Goal: Task Accomplishment & Management: Complete application form

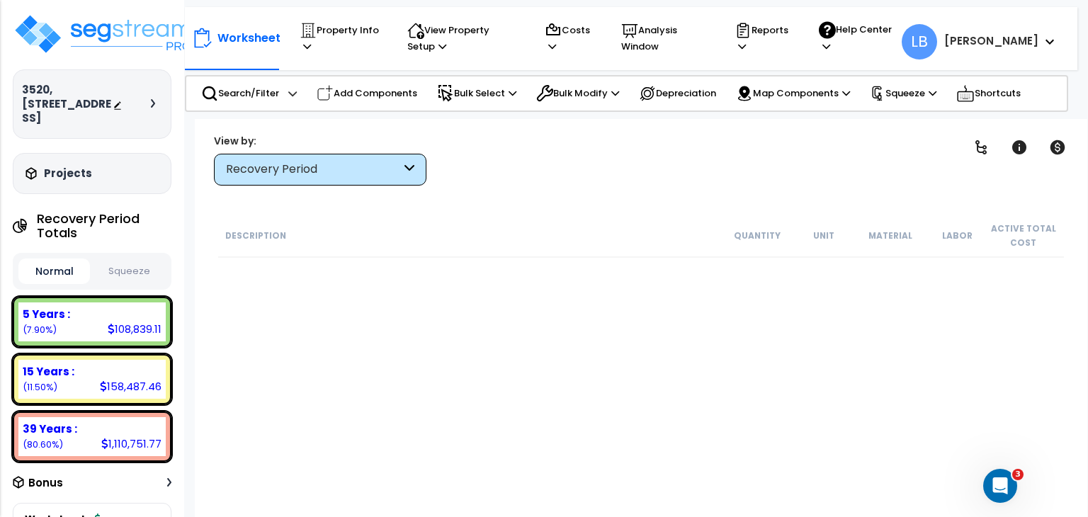
scroll to position [3716, 0]
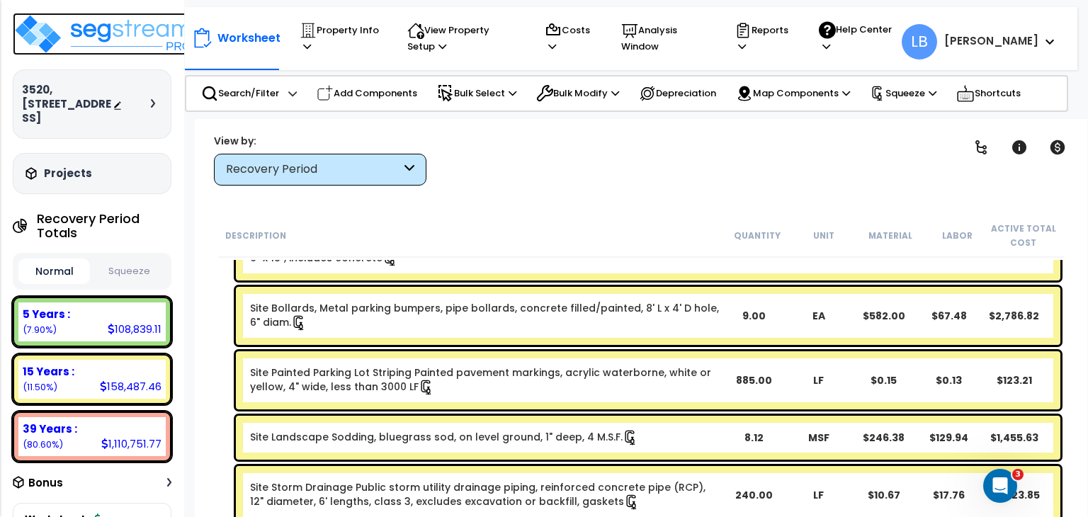
click at [118, 34] on img at bounding box center [105, 34] width 184 height 43
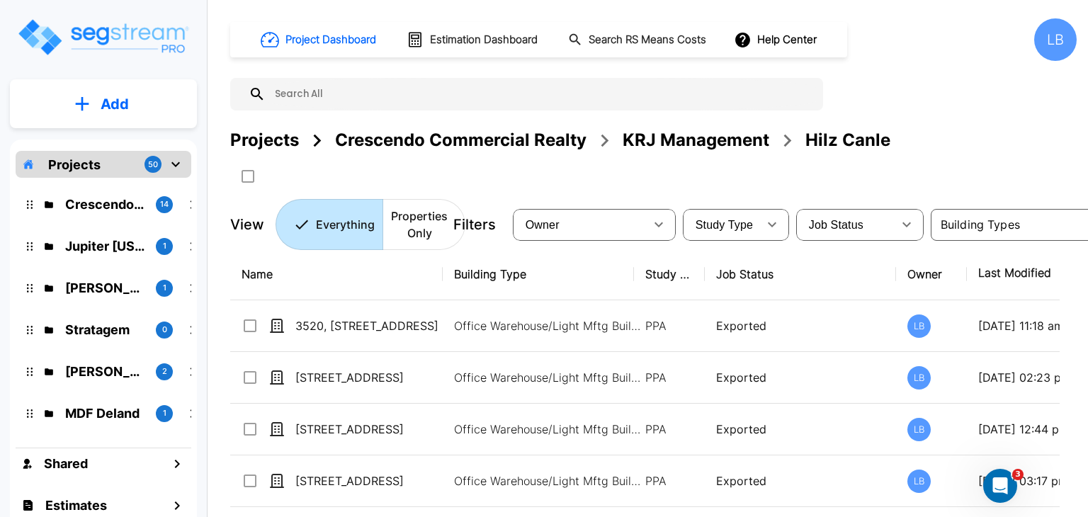
click at [137, 101] on button "Add" at bounding box center [103, 104] width 187 height 41
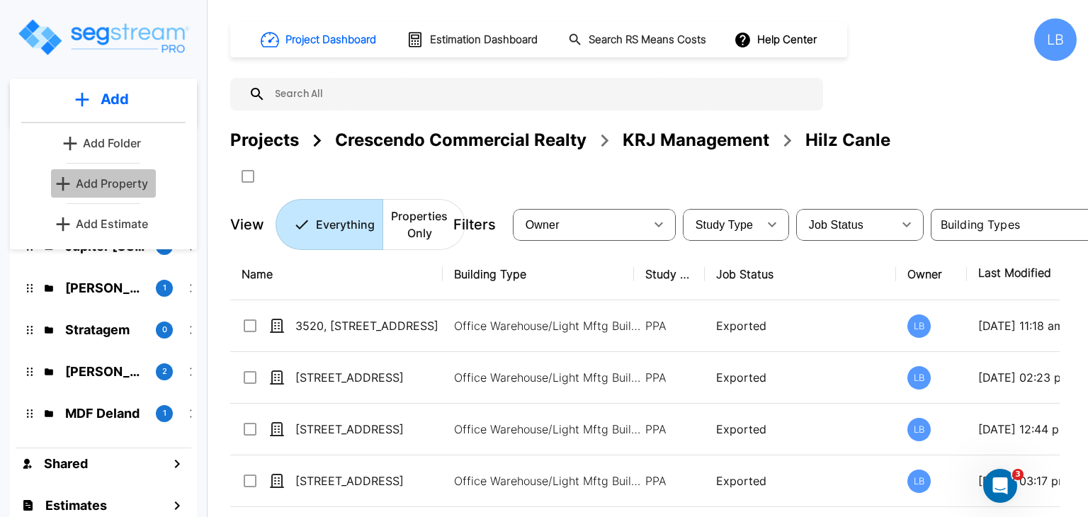
click at [115, 183] on p "Add Property" at bounding box center [112, 183] width 72 height 17
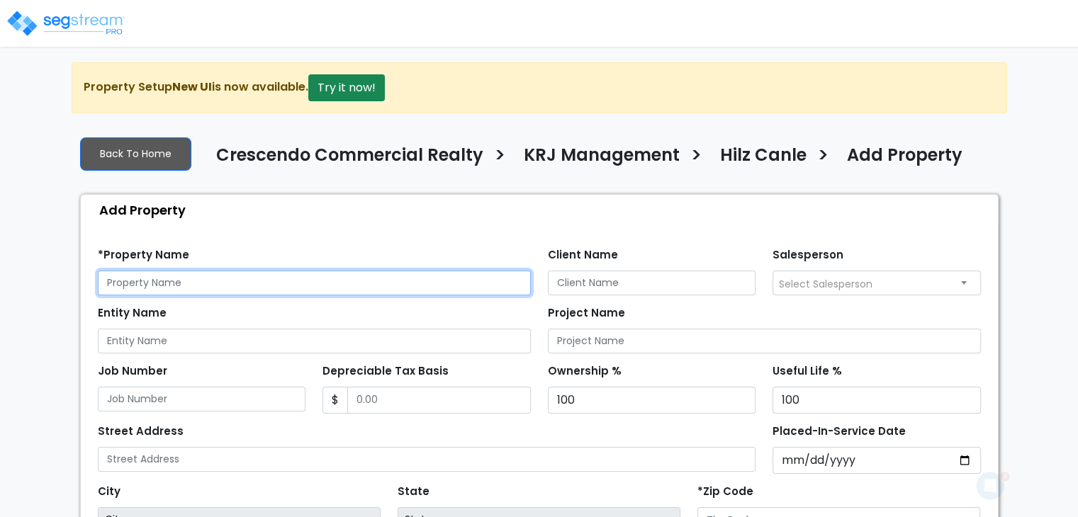
click at [169, 284] on input "text" at bounding box center [314, 283] width 433 height 25
drag, startPoint x: 254, startPoint y: 283, endPoint x: 0, endPoint y: 278, distance: 254.4
click at [0, 278] on div "We are Building your Property. So please grab a coffee and let us do the heavy …" at bounding box center [539, 426] width 1078 height 729
type input "202376 Wolf Meadow Lane"
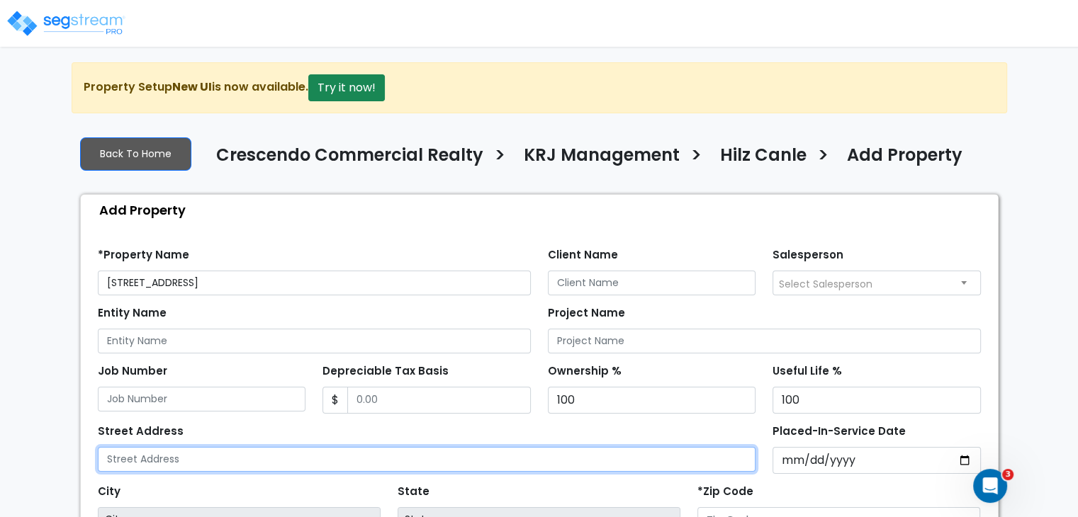
click at [130, 456] on input "text" at bounding box center [427, 459] width 658 height 25
paste input "202376 Wolf Meadow Lane"
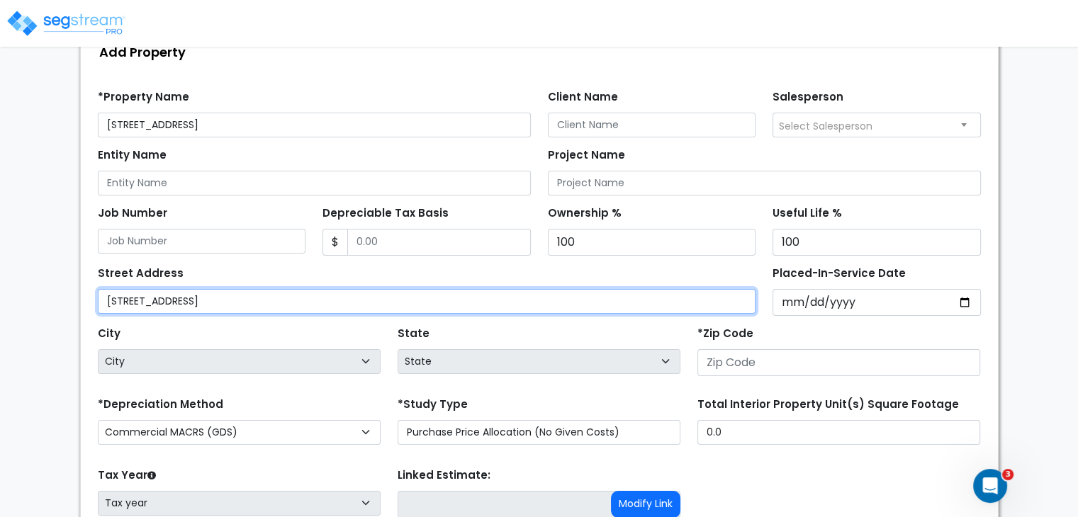
scroll to position [159, 0]
type input "202376 Wolf Meadow Lane"
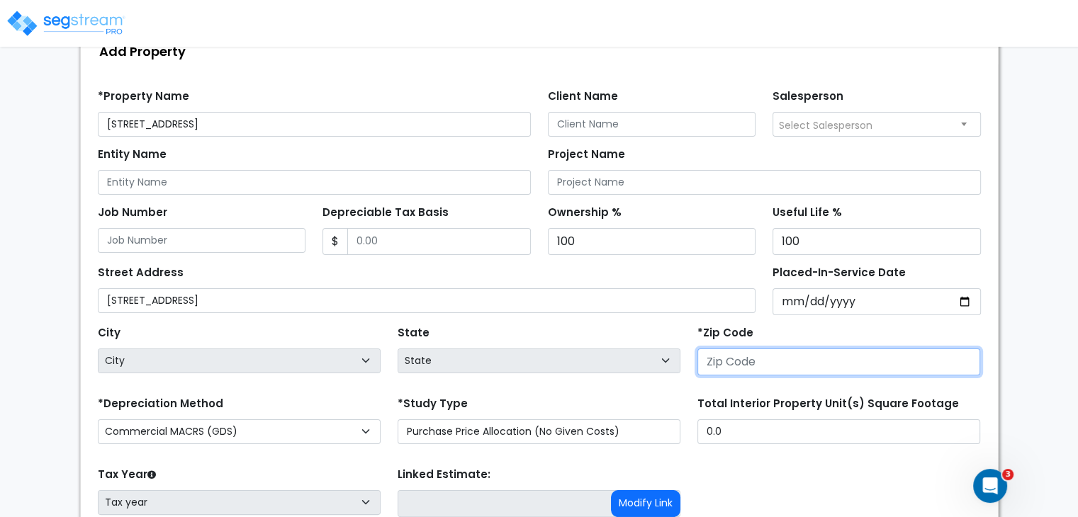
click at [724, 361] on input "number" at bounding box center [838, 362] width 283 height 27
type input "95"
select select "CA"
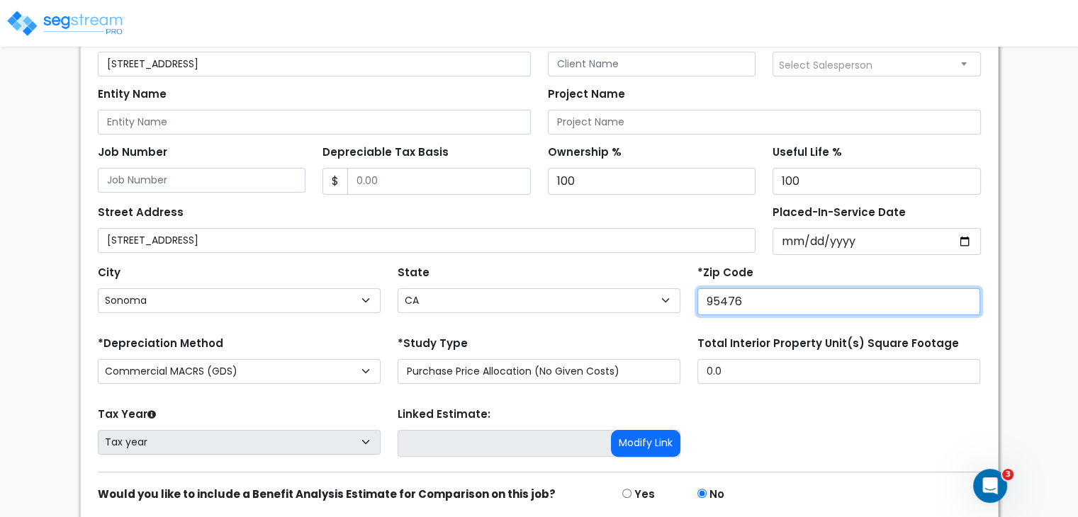
scroll to position [218, 0]
type input "95476"
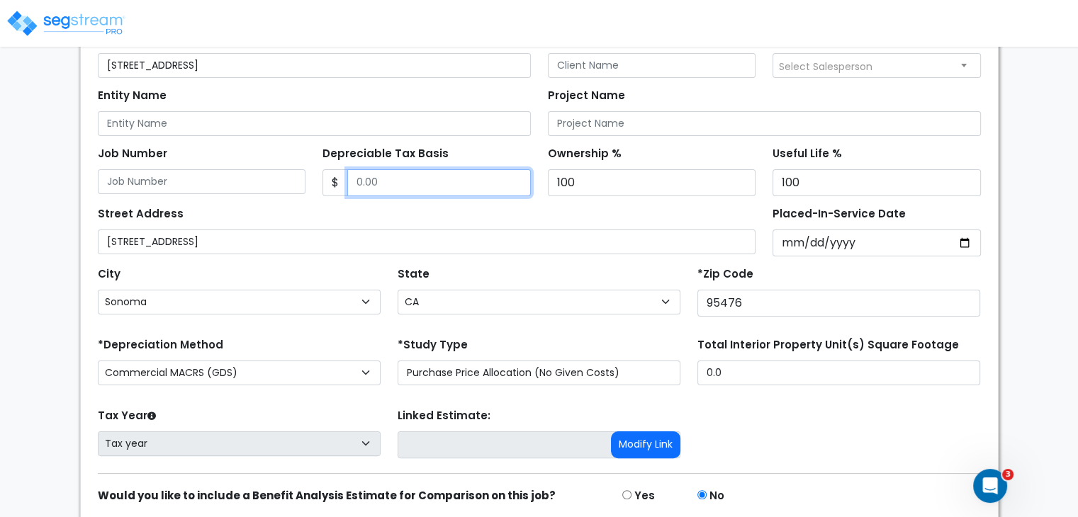
click at [391, 178] on input "Depreciable Tax Basis" at bounding box center [439, 182] width 184 height 27
type input "3,600,000"
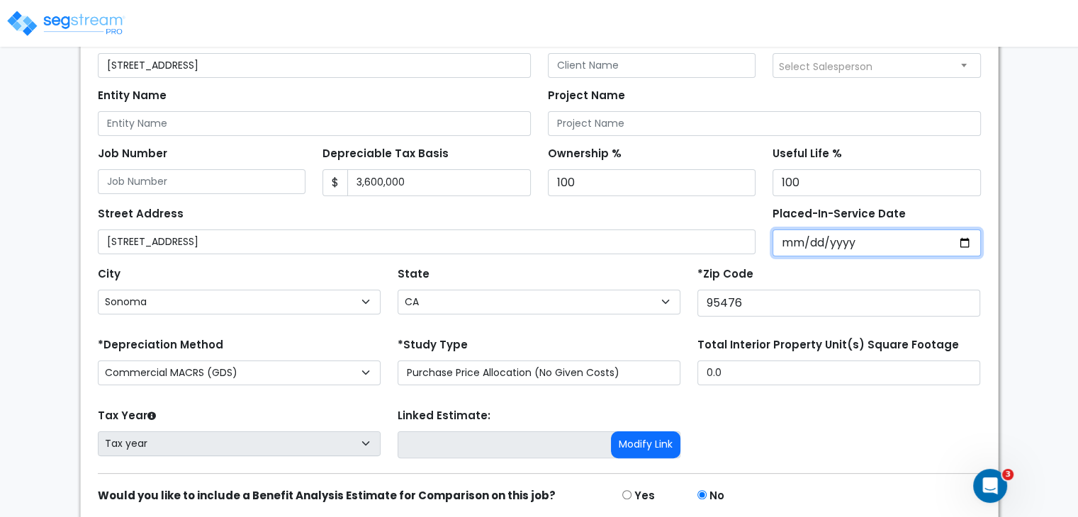
click at [791, 245] on input "Placed-In-Service Date" at bounding box center [876, 243] width 208 height 27
type input "0002-07-30"
select select "2"
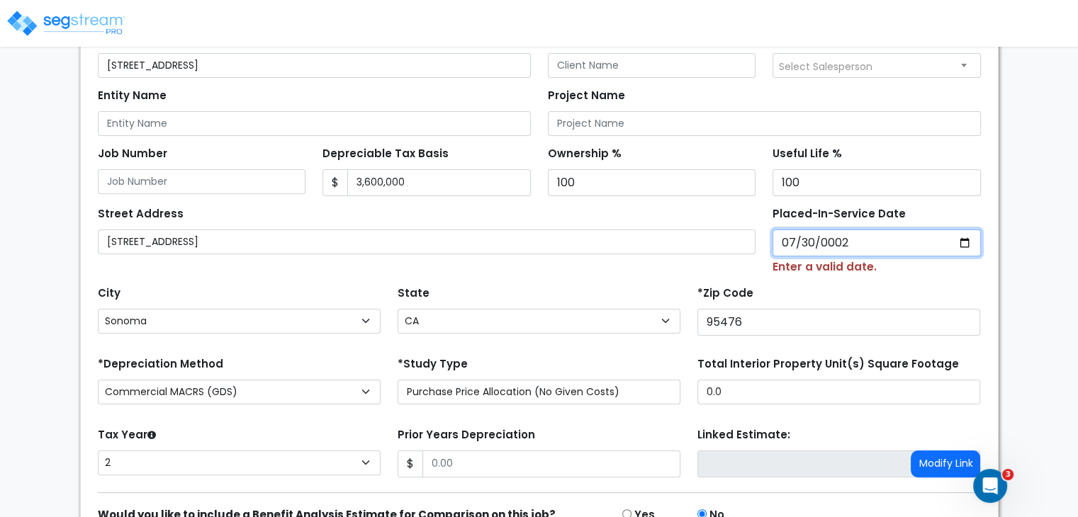
type input "0020-07-30"
select select "20"
type input "0202-07-30"
select select "202"
type input "2020-07-30"
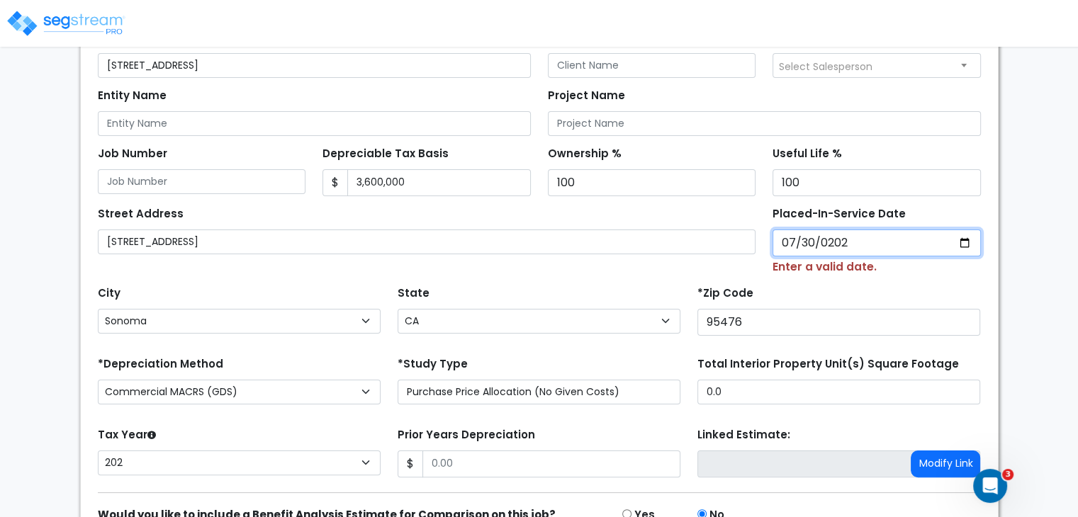
select select "2020"
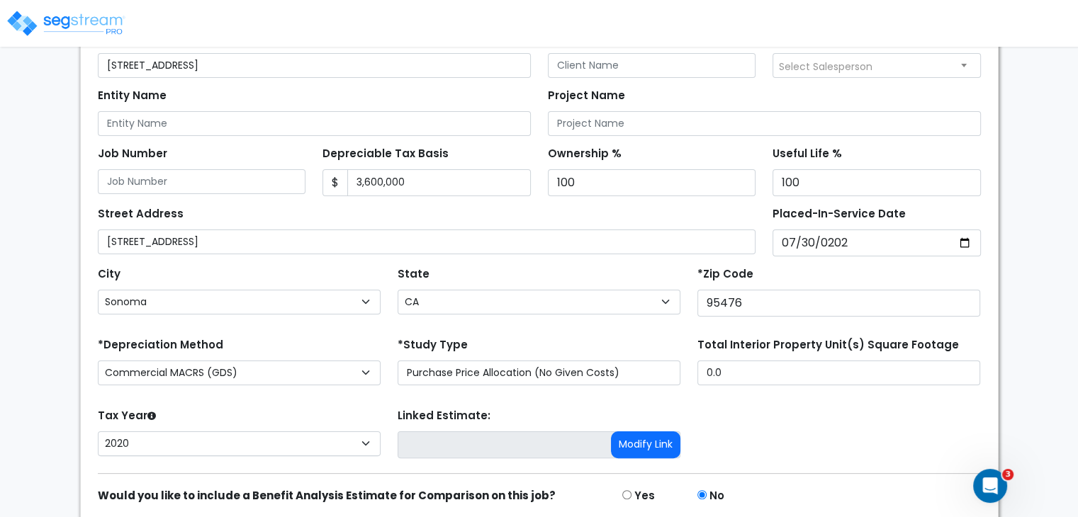
click at [604, 269] on div "State State National Average AB AK AL AR AZ BC CA CO CT DC DE FL GA HI" at bounding box center [539, 292] width 300 height 57
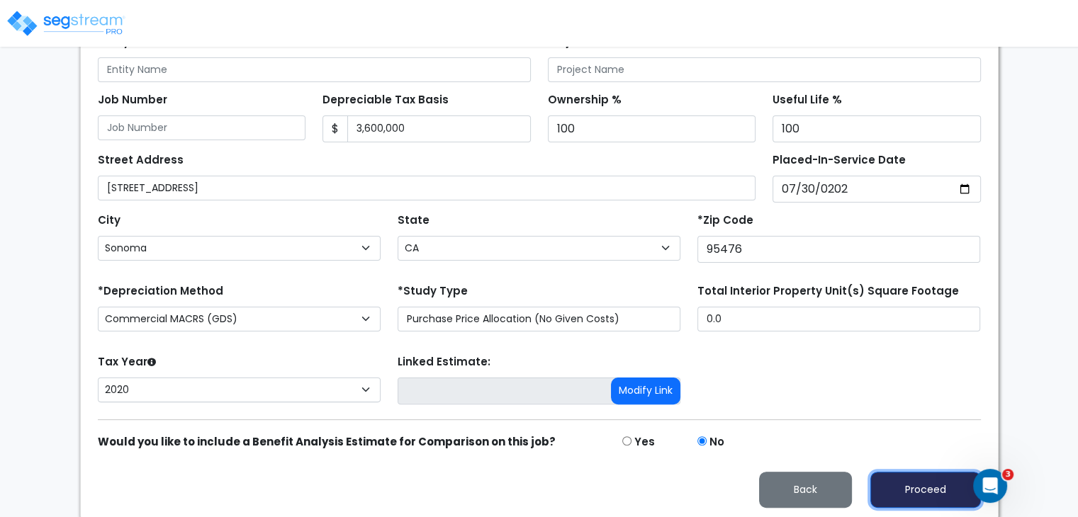
click at [895, 485] on button "Proceed" at bounding box center [925, 490] width 111 height 36
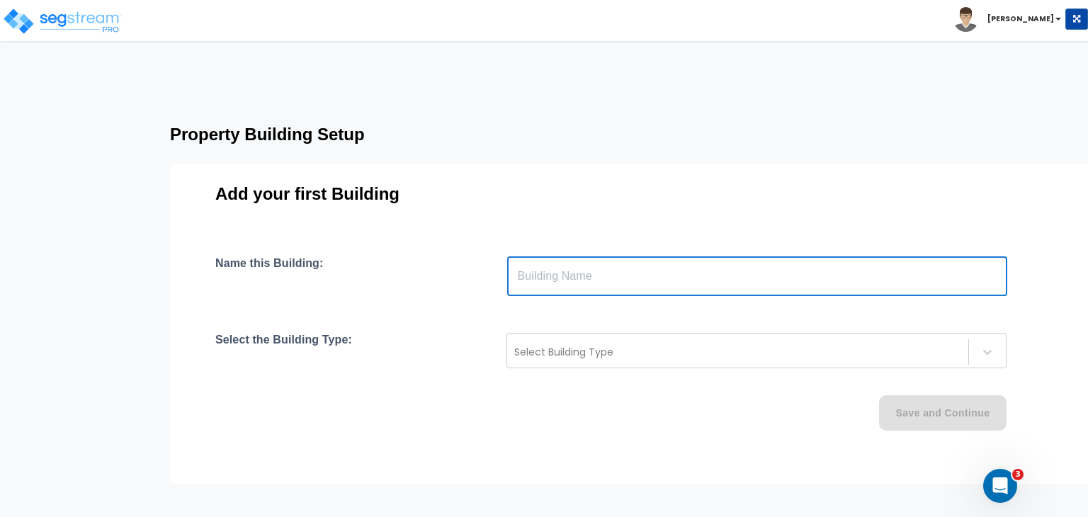
click at [587, 279] on input "text" at bounding box center [757, 276] width 500 height 40
type input "Building"
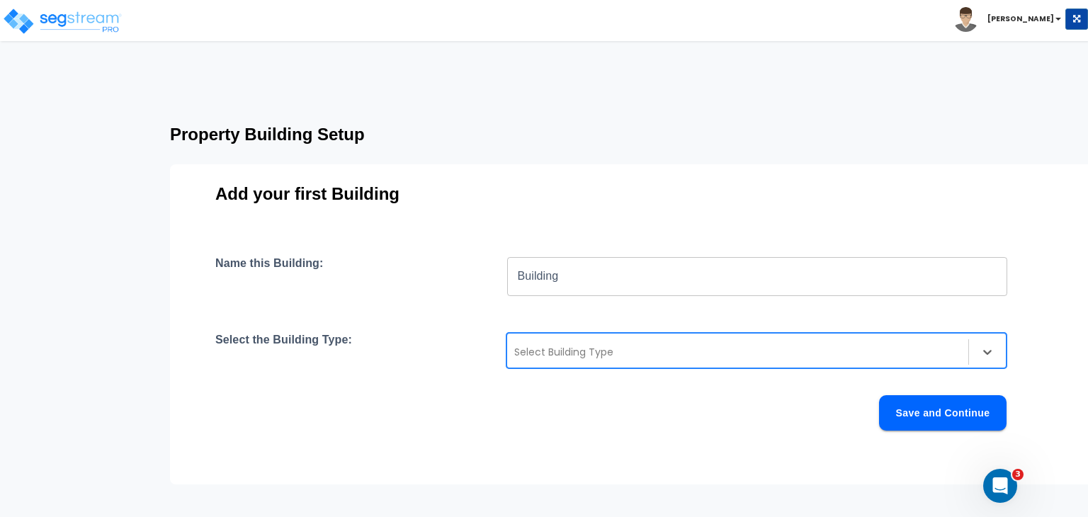
click at [540, 351] on div at bounding box center [737, 352] width 447 height 17
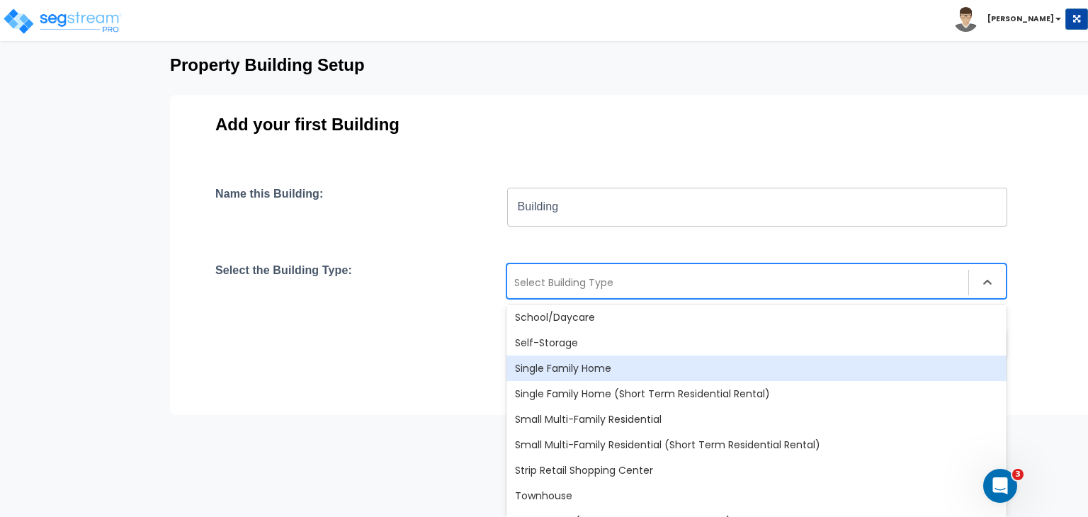
scroll to position [1190, 0]
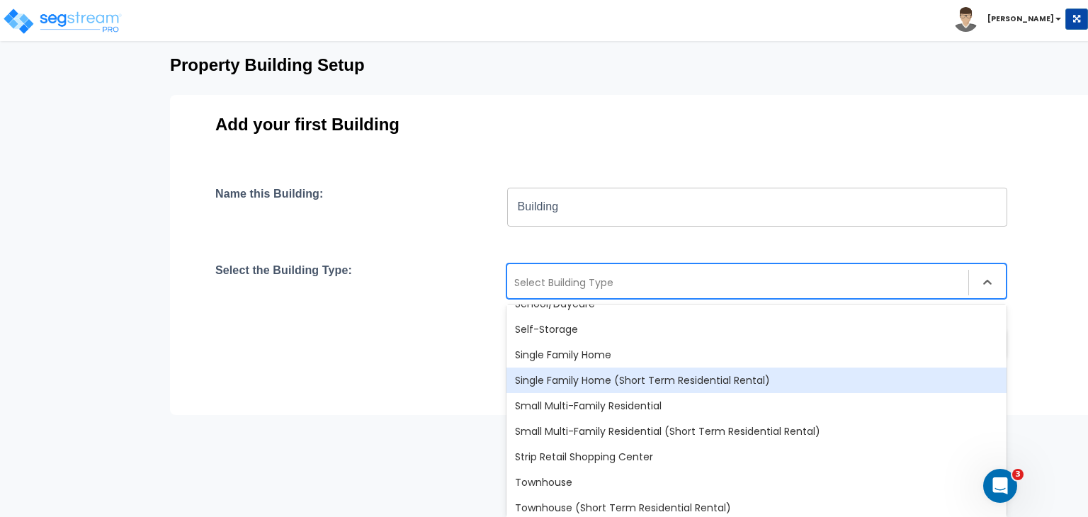
click at [589, 380] on div "Single Family Home (Short Term Residential Rental)" at bounding box center [757, 381] width 500 height 26
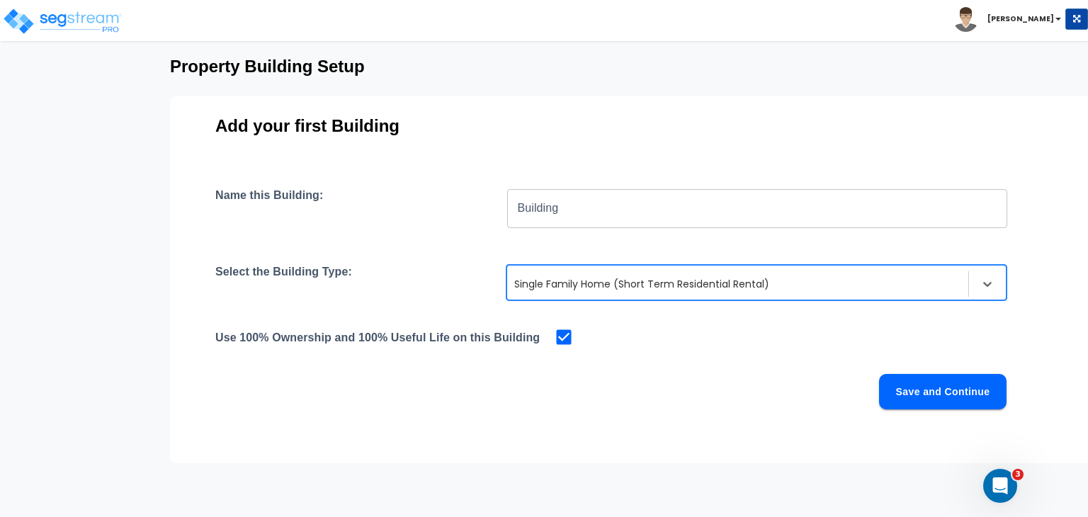
scroll to position [68, 0]
click at [890, 400] on button "Save and Continue" at bounding box center [943, 391] width 128 height 35
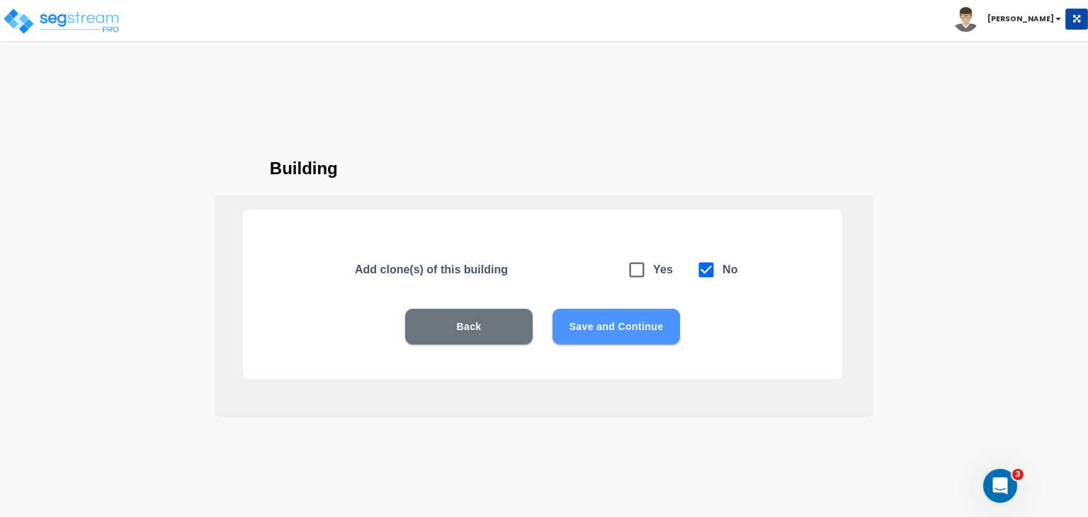
click at [623, 325] on button "Save and Continue" at bounding box center [617, 326] width 128 height 35
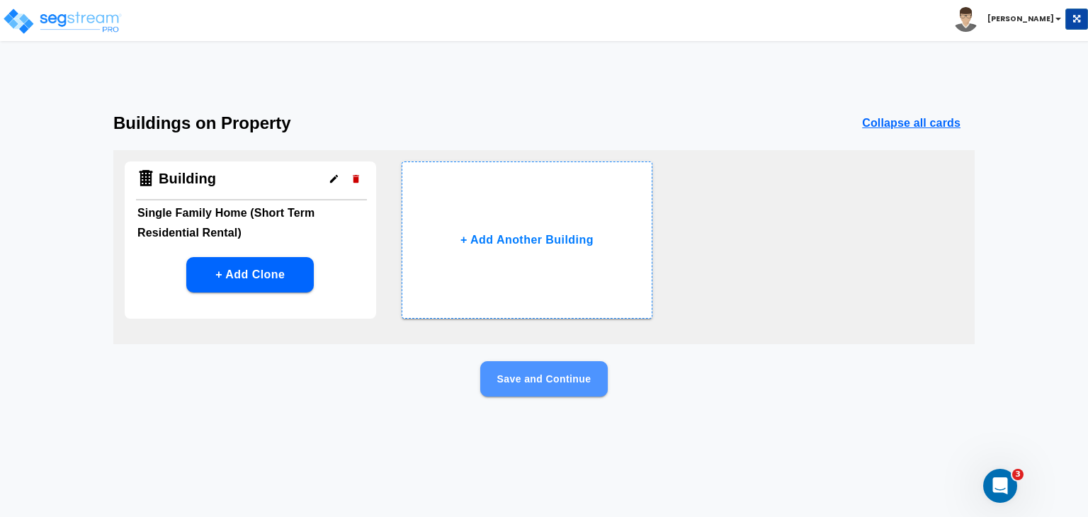
click at [527, 381] on button "Save and Continue" at bounding box center [544, 378] width 128 height 35
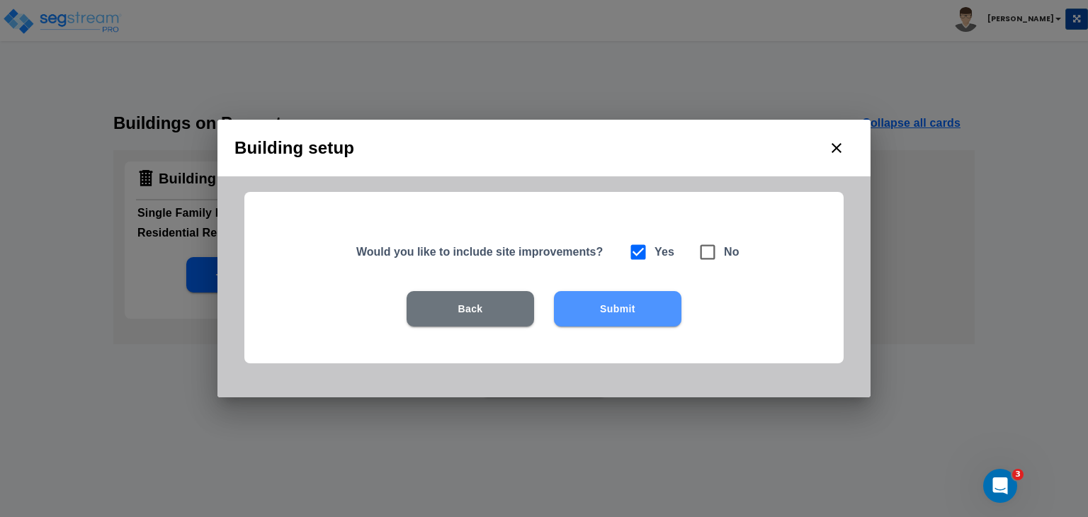
click at [605, 309] on button "Submit" at bounding box center [618, 308] width 128 height 35
